Goal: Information Seeking & Learning: Check status

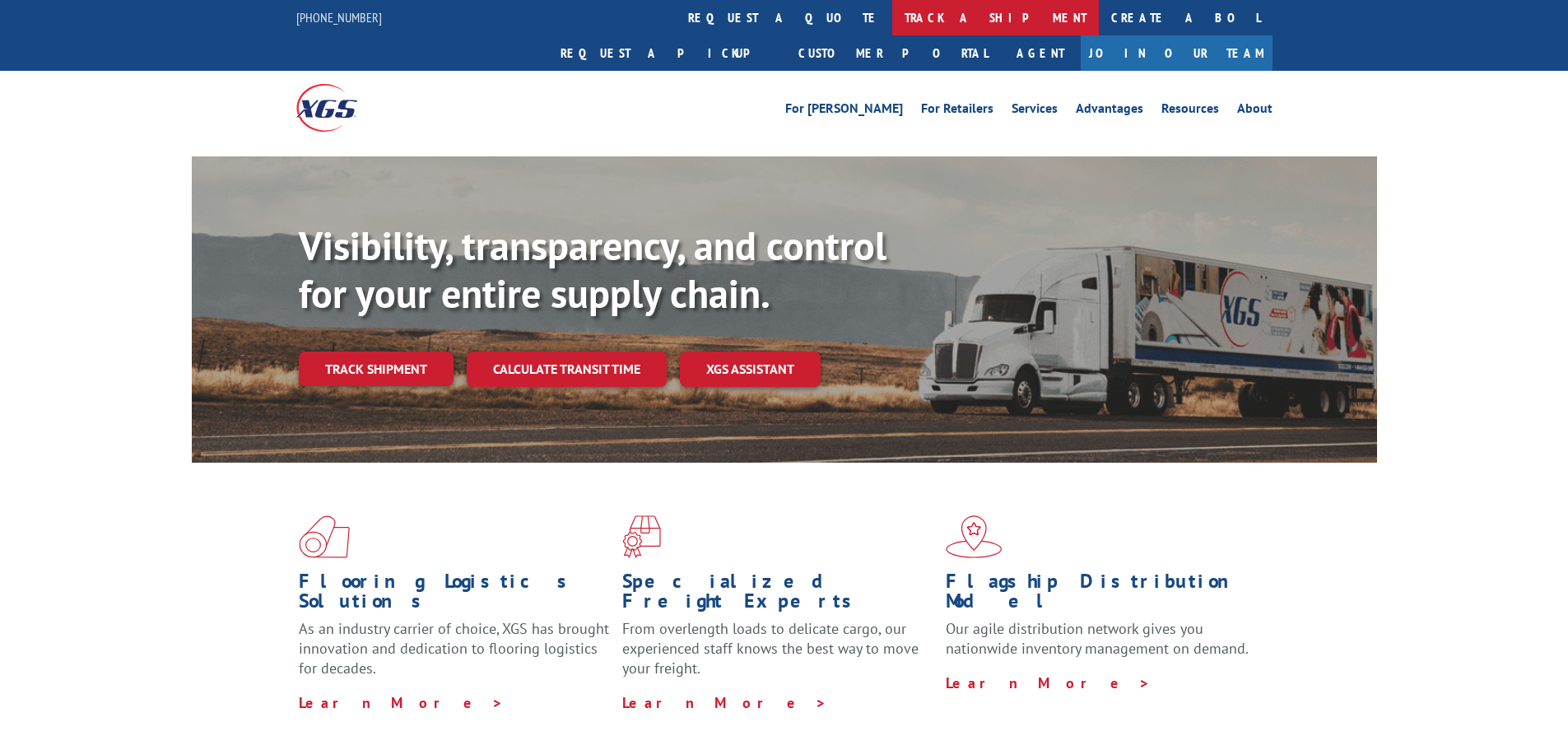
click at [892, 22] on link "track a shipment" at bounding box center [995, 17] width 207 height 35
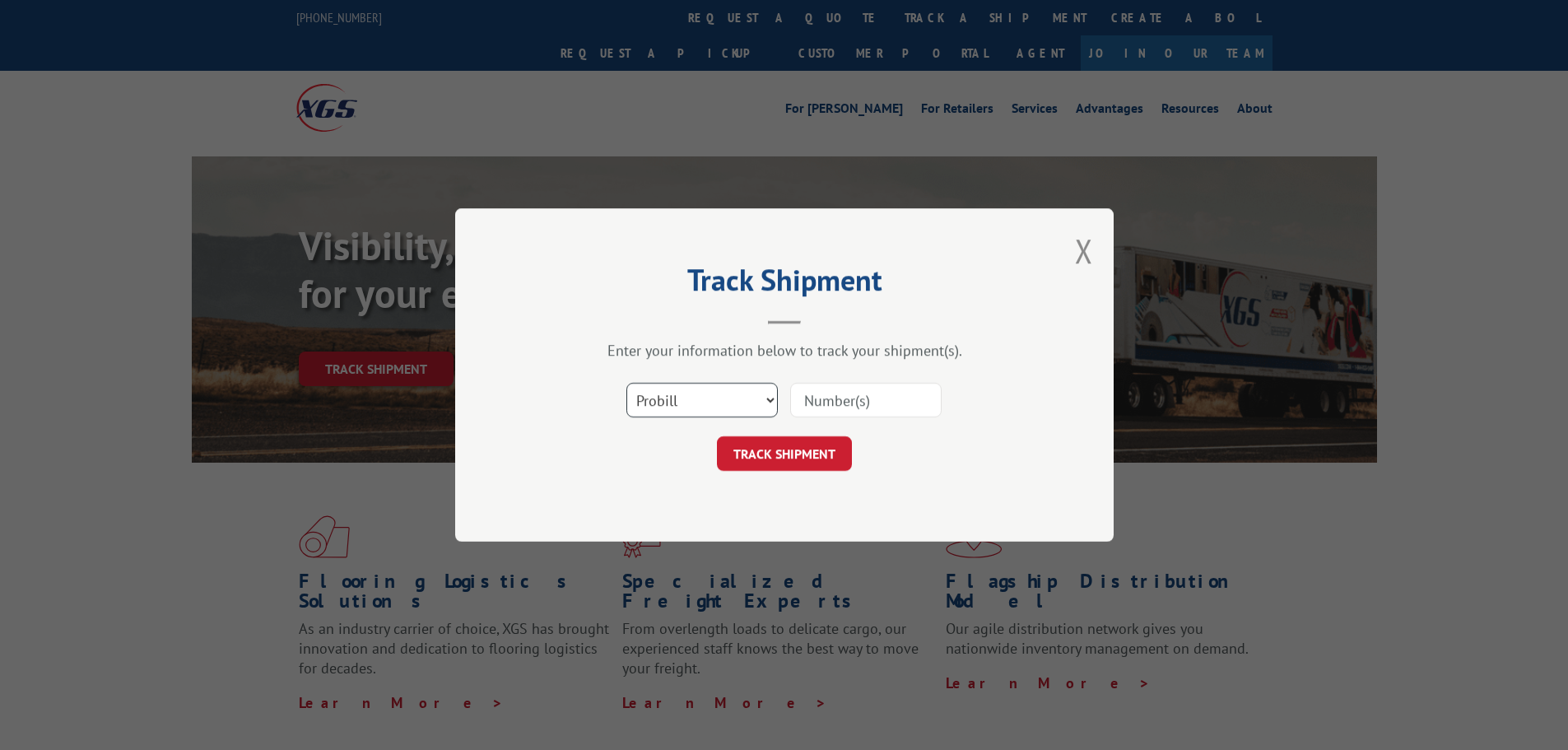
click at [708, 403] on select "Select category... Probill BOL PO" at bounding box center [702, 400] width 152 height 34
select select "bol"
click at [626, 383] on select "Select category... Probill BOL PO" at bounding box center [702, 400] width 152 height 34
click at [813, 398] on input at bounding box center [866, 400] width 152 height 34
paste input "6100051949"
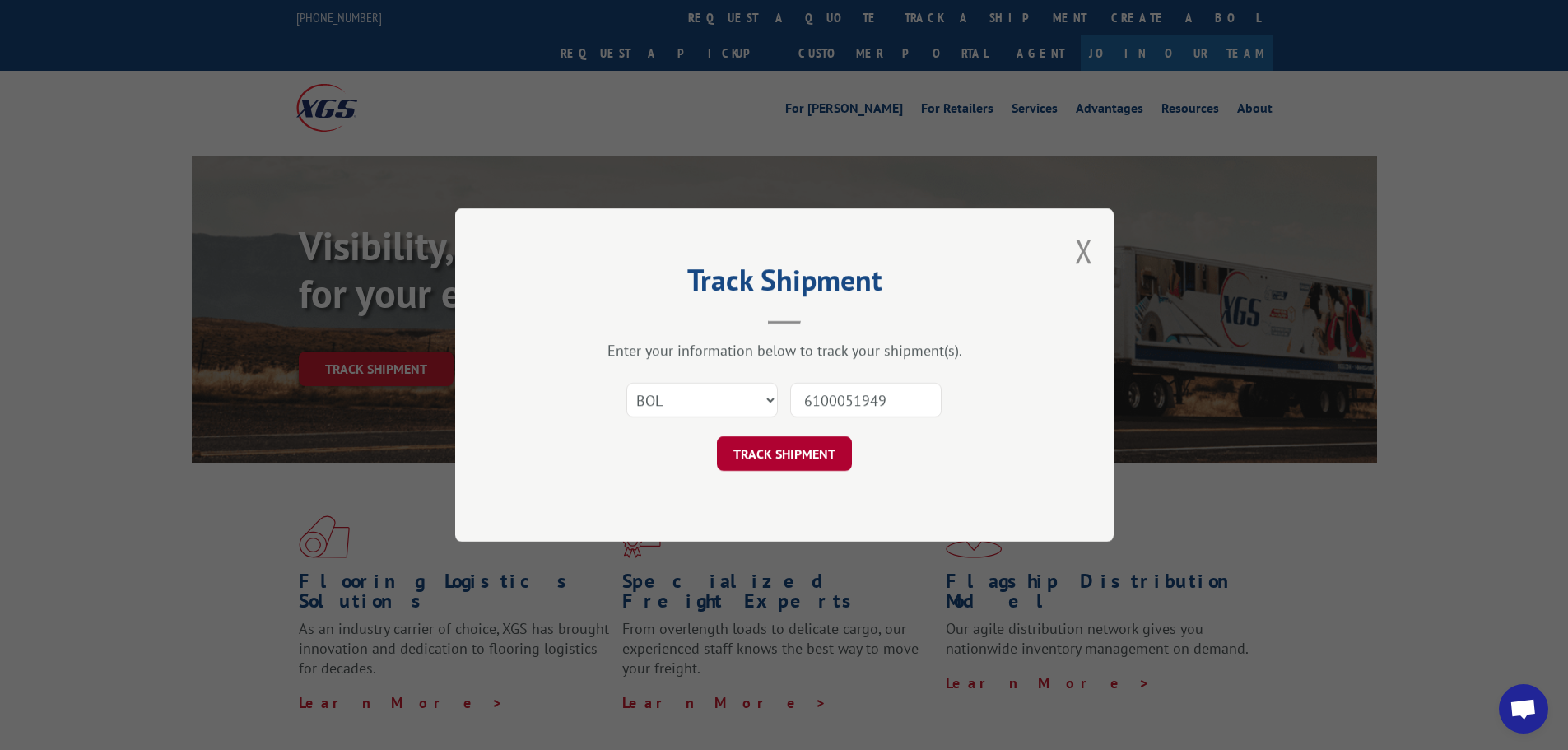
type input "6100051949"
click at [810, 444] on button "TRACK SHIPMENT" at bounding box center [784, 453] width 135 height 34
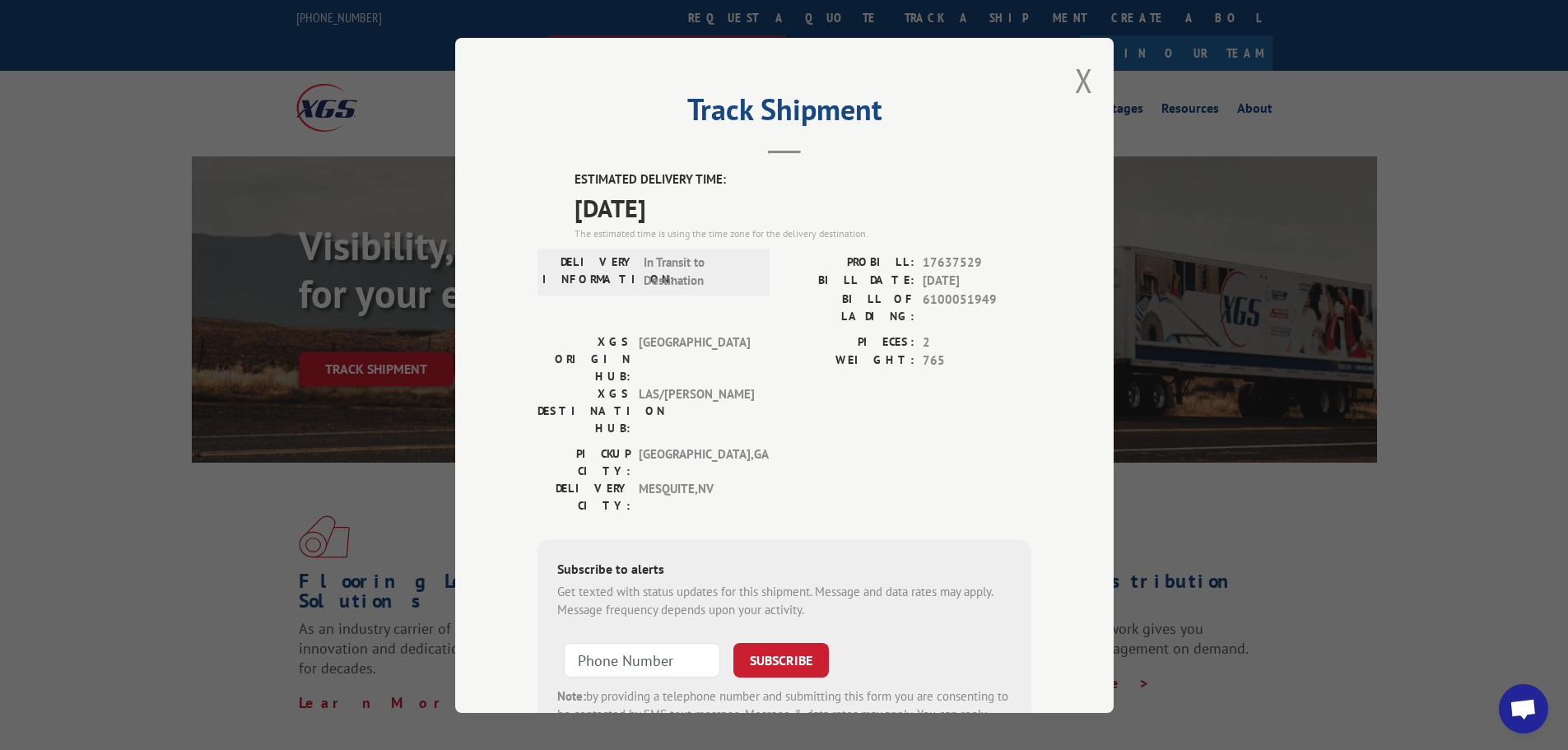
drag, startPoint x: 1081, startPoint y: 66, endPoint x: 887, endPoint y: 1, distance: 204.6
click at [1081, 66] on button "Close modal" at bounding box center [1084, 80] width 18 height 44
